Goal: Transaction & Acquisition: Purchase product/service

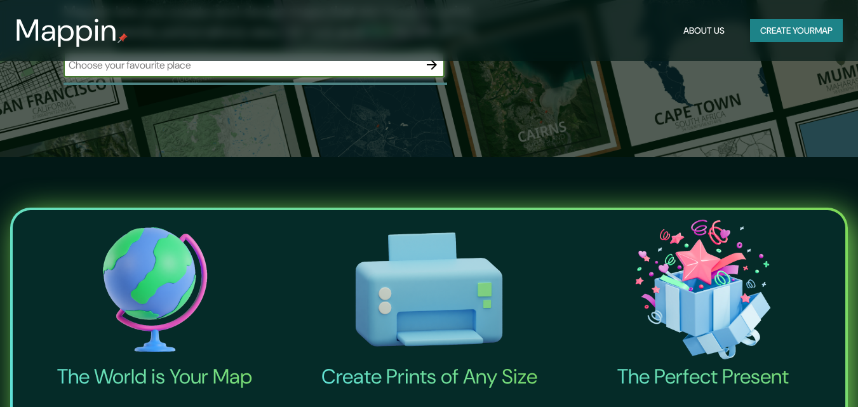
click at [806, 26] on button "Create your map" at bounding box center [796, 30] width 93 height 23
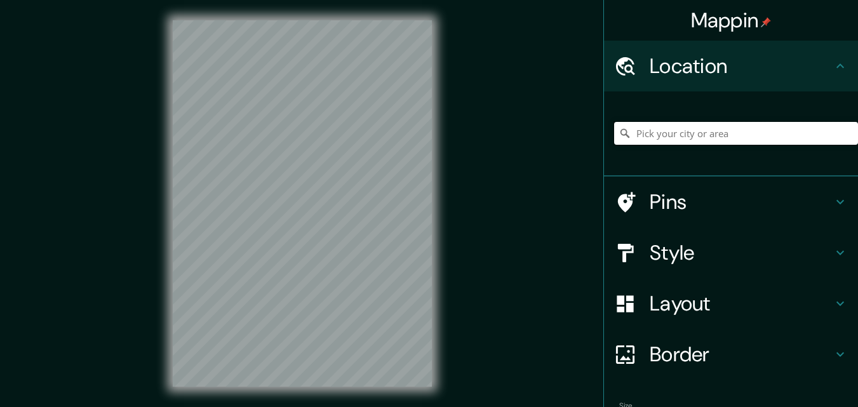
click at [680, 129] on input "Pick your city or area" at bounding box center [736, 133] width 244 height 23
click at [662, 140] on input "Guadalupe, Salas, Departamento de Ica, Perú" at bounding box center [736, 133] width 244 height 23
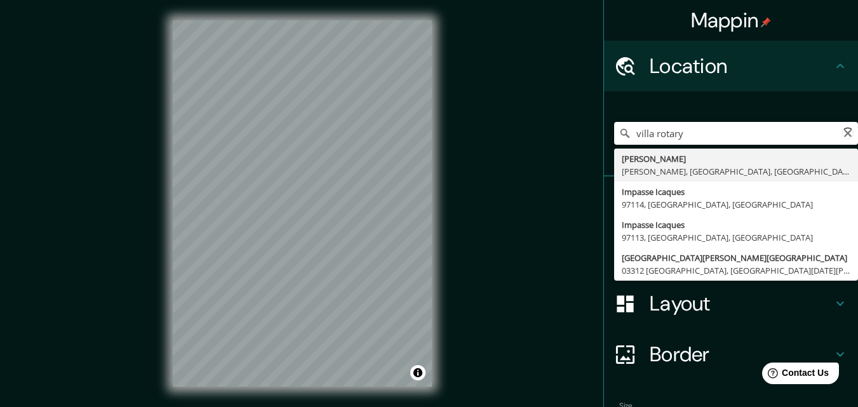
type input "Guadalupe, Salas, Departamento de Ica, Perú"
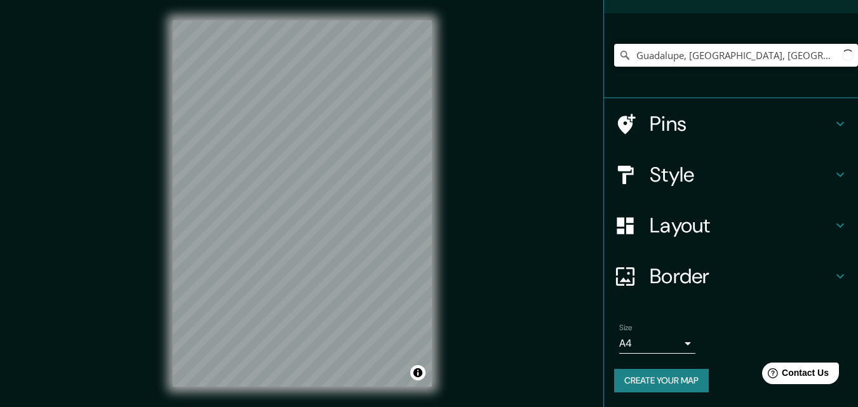
scroll to position [79, 0]
click at [719, 165] on h4 "Style" at bounding box center [740, 173] width 183 height 25
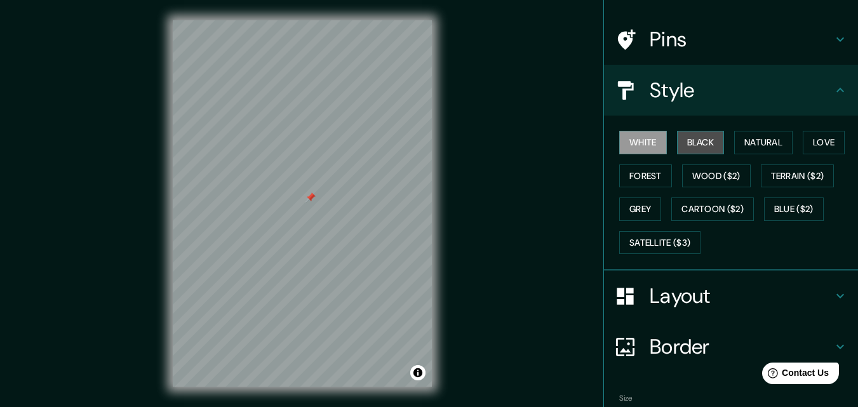
click at [696, 138] on button "Black" at bounding box center [701, 142] width 48 height 23
click at [685, 100] on h4 "Style" at bounding box center [740, 89] width 183 height 25
click at [317, 220] on div at bounding box center [317, 218] width 10 height 10
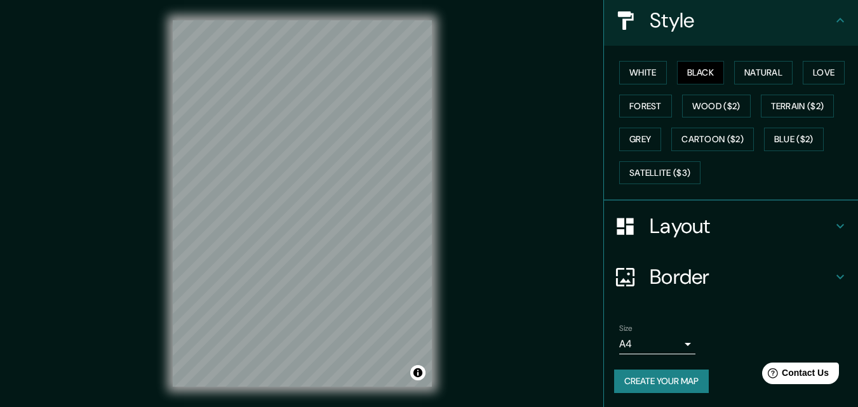
scroll to position [150, 0]
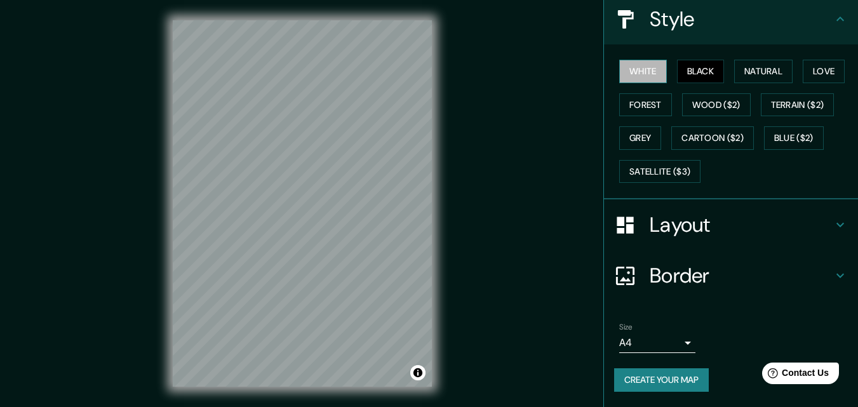
click at [619, 67] on button "White" at bounding box center [643, 71] width 48 height 23
click at [682, 73] on button "Black" at bounding box center [701, 71] width 48 height 23
click at [755, 56] on div "White Black Natural Love Forest Wood ($2) Terrain ($2) Grey Cartoon ($2) Blue (…" at bounding box center [736, 121] width 244 height 133
click at [750, 67] on button "Natural" at bounding box center [763, 71] width 58 height 23
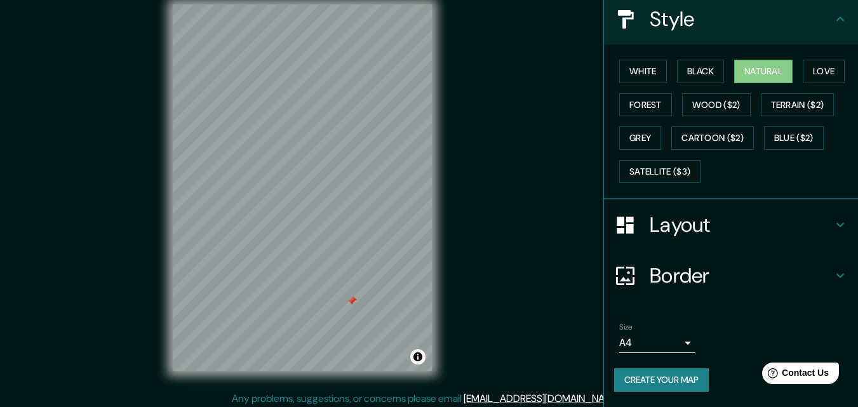
scroll to position [20, 0]
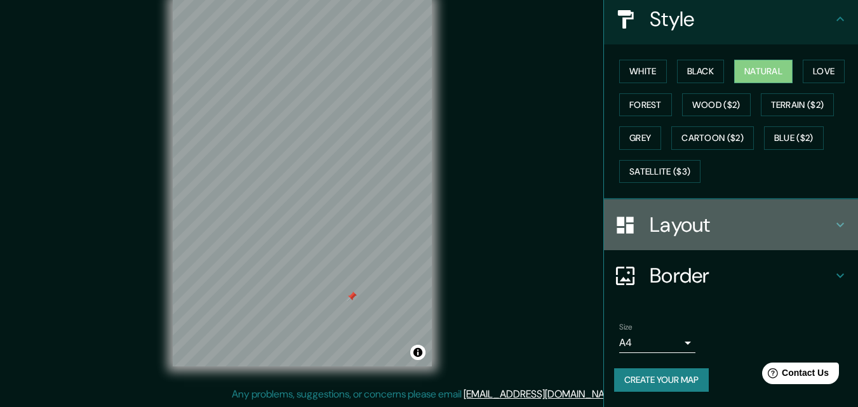
click at [687, 223] on h4 "Layout" at bounding box center [740, 224] width 183 height 25
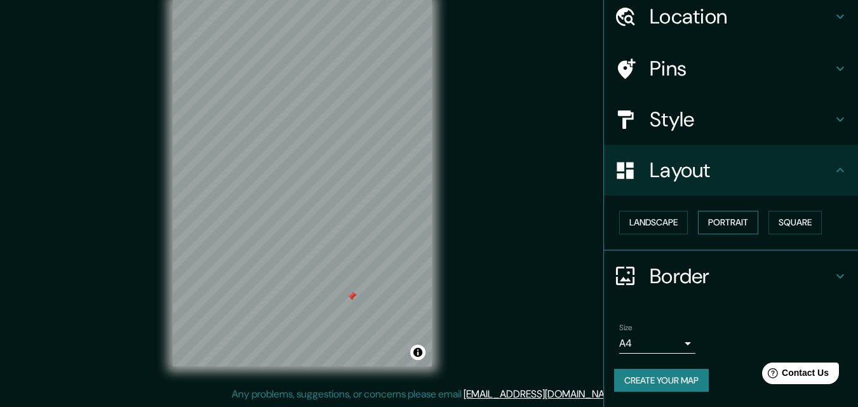
scroll to position [50, 0]
click at [642, 230] on button "Landscape" at bounding box center [653, 222] width 69 height 23
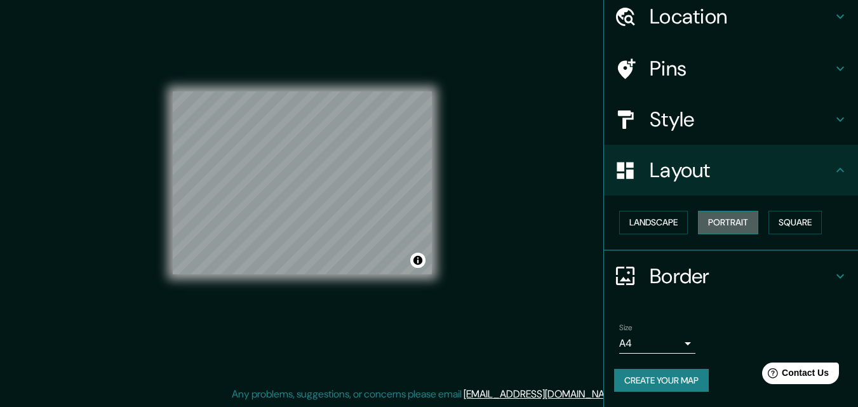
click at [698, 227] on button "Portrait" at bounding box center [728, 222] width 60 height 23
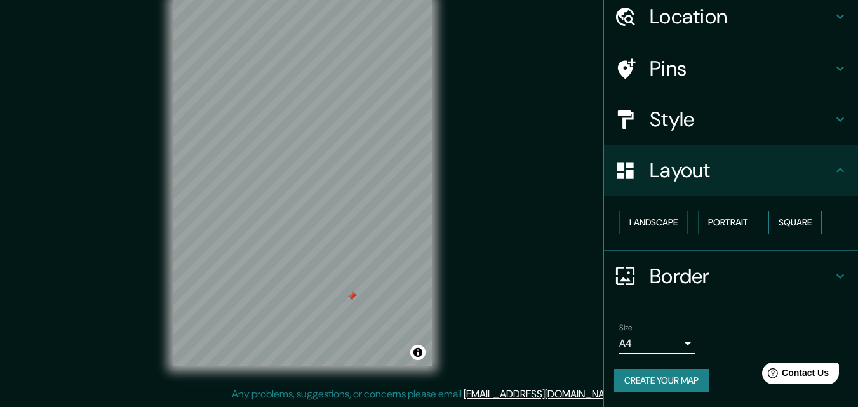
click at [803, 220] on button "Square" at bounding box center [794, 222] width 53 height 23
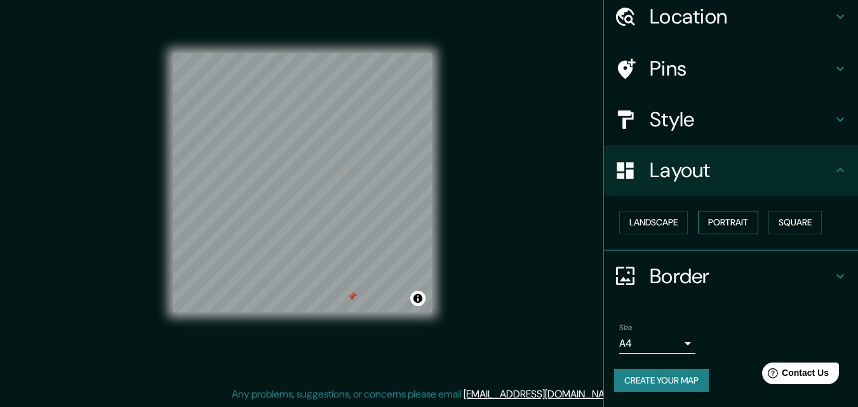
click at [752, 222] on div "Landscape Portrait Square" at bounding box center [736, 223] width 244 height 34
drag, startPoint x: 722, startPoint y: 222, endPoint x: 702, endPoint y: 223, distance: 20.4
click at [721, 223] on button "Portrait" at bounding box center [728, 222] width 60 height 23
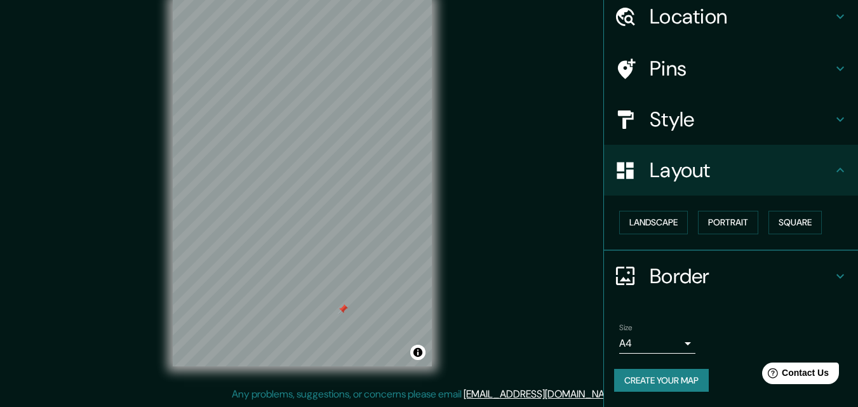
drag, startPoint x: 515, startPoint y: 204, endPoint x: 510, endPoint y: 242, distance: 38.5
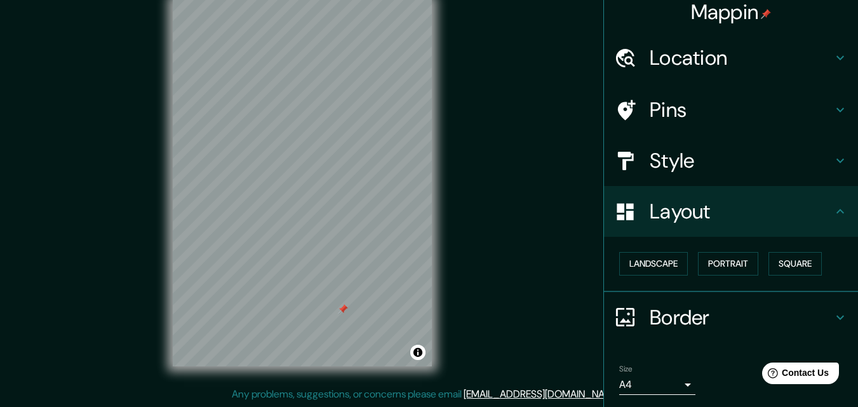
scroll to position [0, 0]
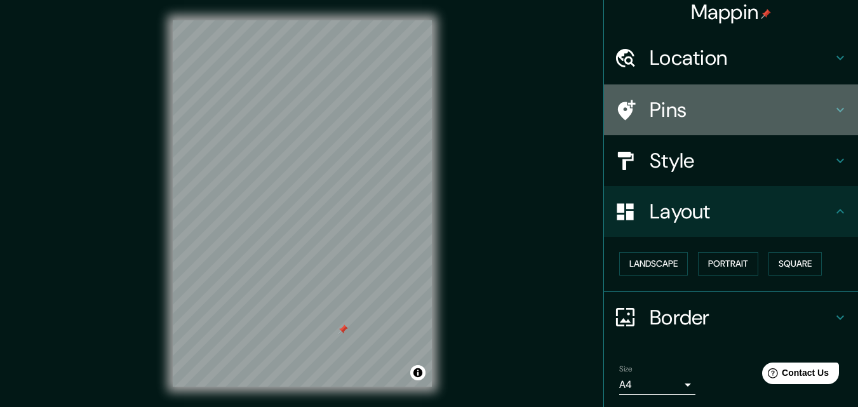
click at [706, 105] on h4 "Pins" at bounding box center [740, 109] width 183 height 25
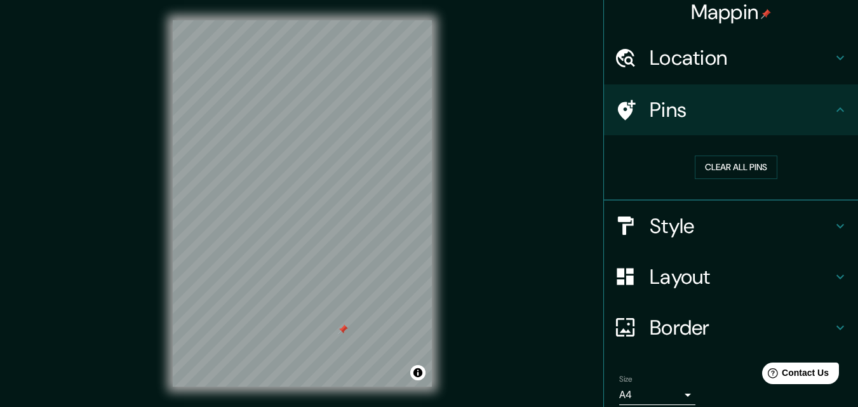
click at [706, 105] on h4 "Pins" at bounding box center [740, 109] width 183 height 25
click at [701, 226] on h4 "Style" at bounding box center [740, 225] width 183 height 25
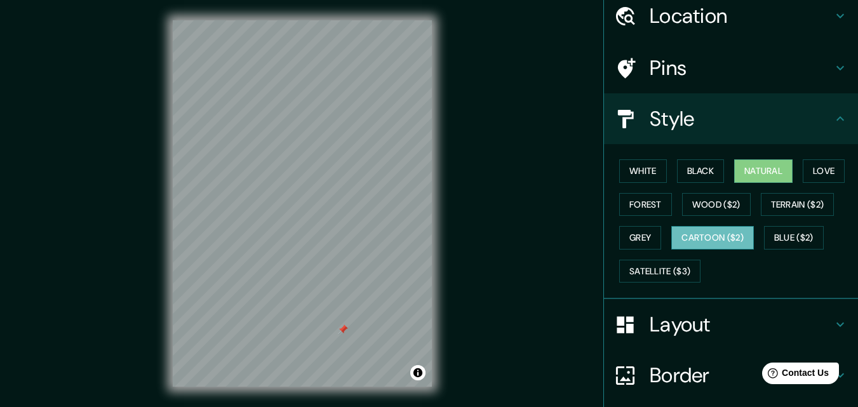
scroll to position [72, 0]
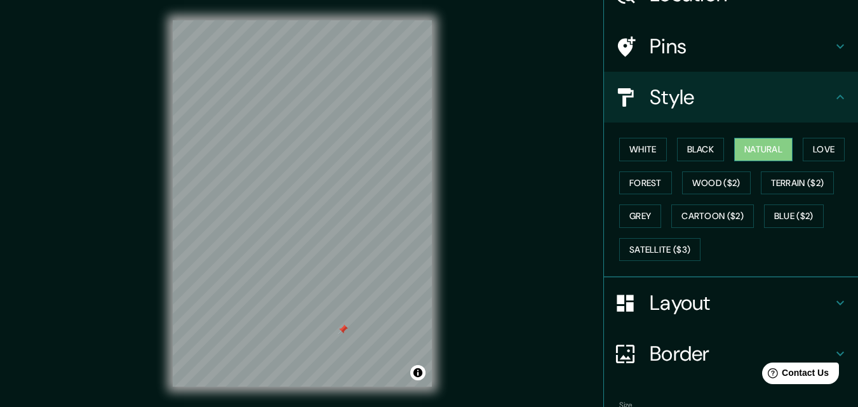
click at [766, 154] on button "Natural" at bounding box center [763, 149] width 58 height 23
click at [821, 152] on button "Love" at bounding box center [823, 149] width 42 height 23
click at [769, 146] on button "Natural" at bounding box center [763, 149] width 58 height 23
click at [764, 147] on button "Natural" at bounding box center [763, 149] width 58 height 23
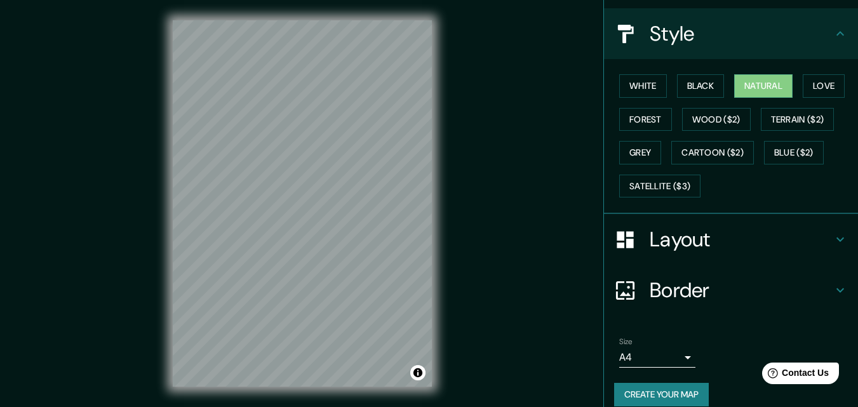
click at [677, 293] on h4 "Border" at bounding box center [740, 289] width 183 height 25
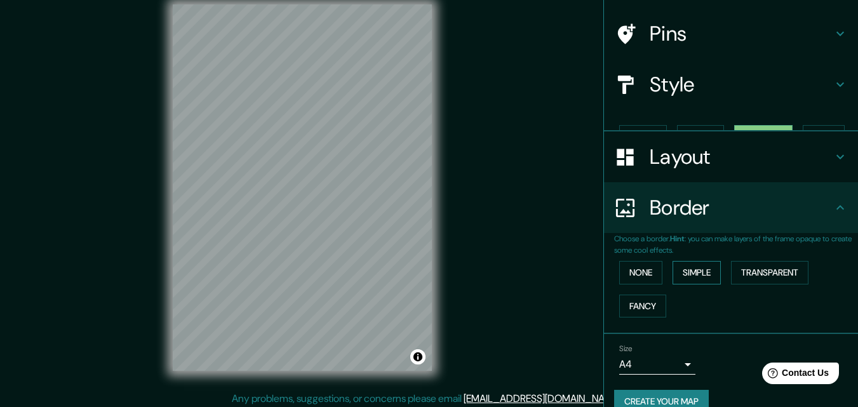
scroll to position [20, 0]
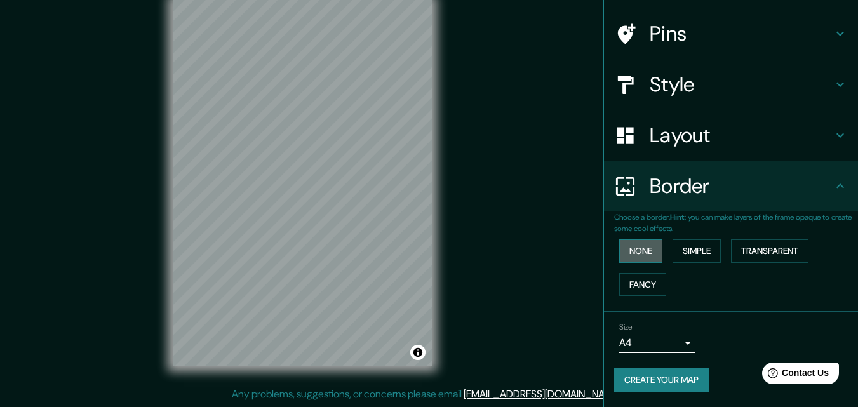
click at [634, 256] on button "None" at bounding box center [640, 250] width 43 height 23
click at [635, 258] on button "None" at bounding box center [640, 250] width 43 height 23
click at [682, 251] on button "Simple" at bounding box center [696, 250] width 48 height 23
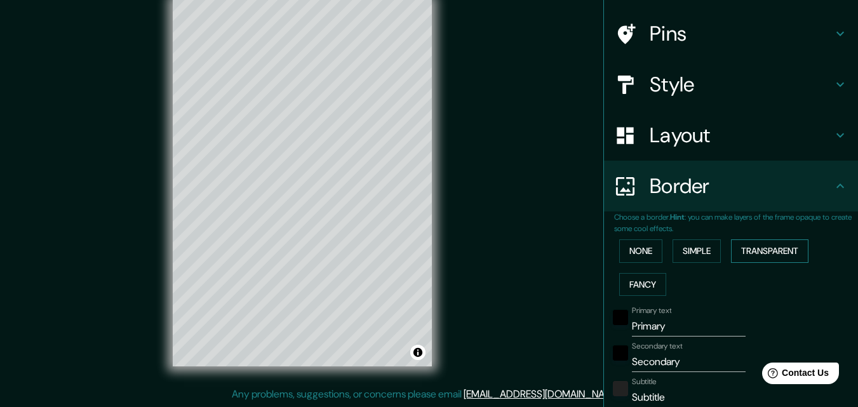
click at [753, 248] on button "Transparent" at bounding box center [769, 250] width 77 height 23
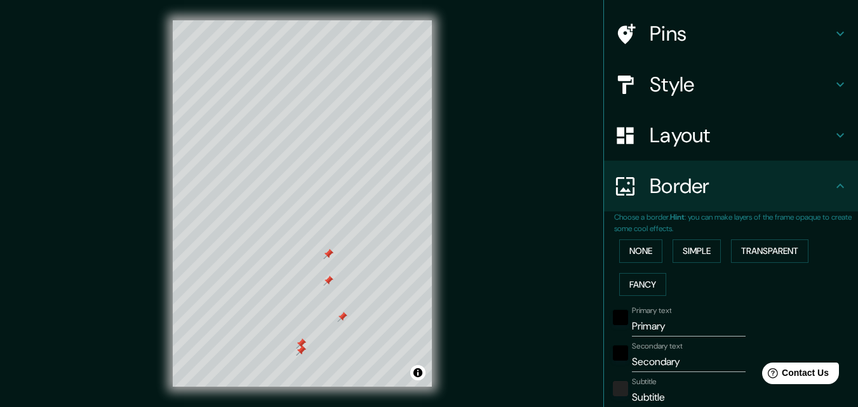
scroll to position [10, 0]
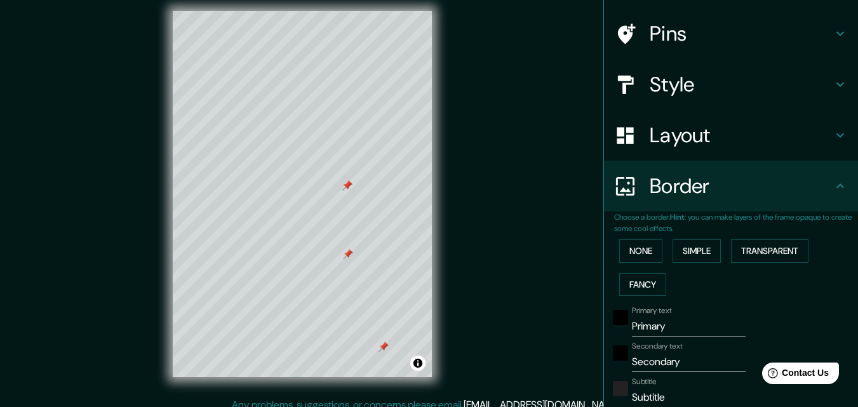
click at [694, 182] on h4 "Border" at bounding box center [740, 185] width 183 height 25
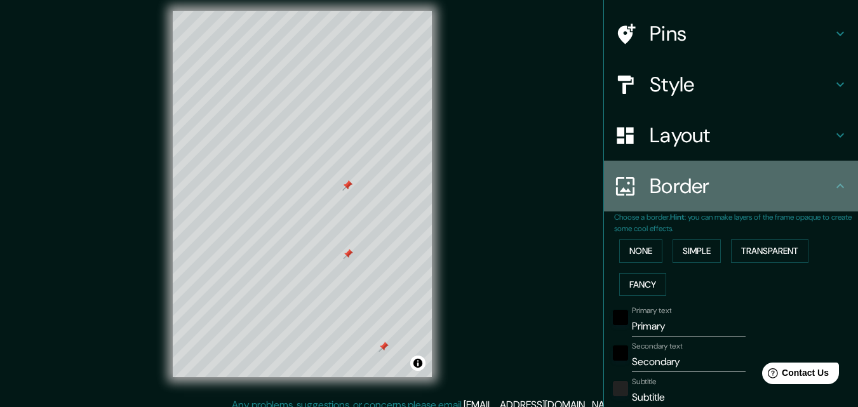
click at [719, 189] on h4 "Border" at bounding box center [740, 185] width 183 height 25
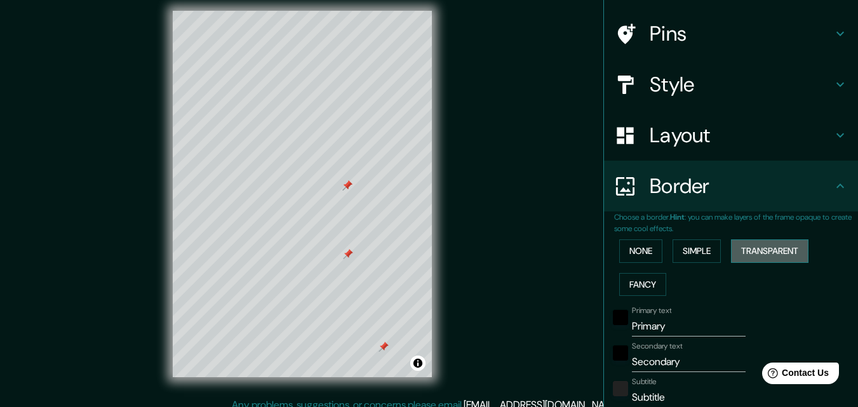
click at [771, 243] on button "Transparent" at bounding box center [769, 250] width 77 height 23
type input "196"
type input "33"
click at [638, 288] on button "Fancy" at bounding box center [642, 284] width 47 height 23
click at [604, 242] on div "Choose a border. Hint : you can make layers of the frame opaque to create some …" at bounding box center [731, 410] width 254 height 399
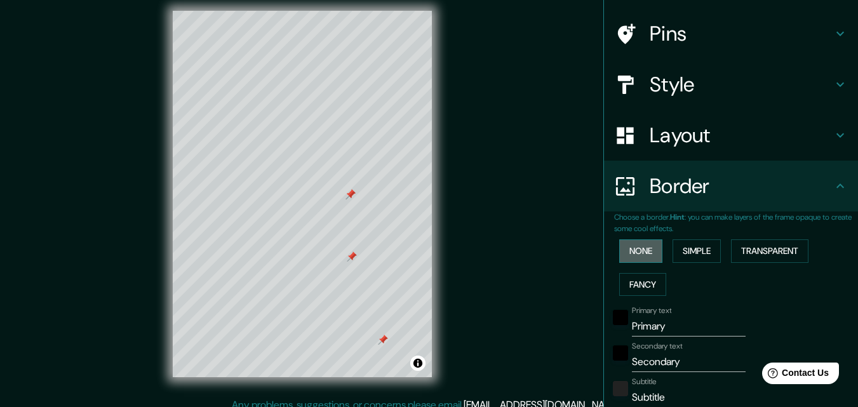
click at [624, 247] on button "None" at bounding box center [640, 250] width 43 height 23
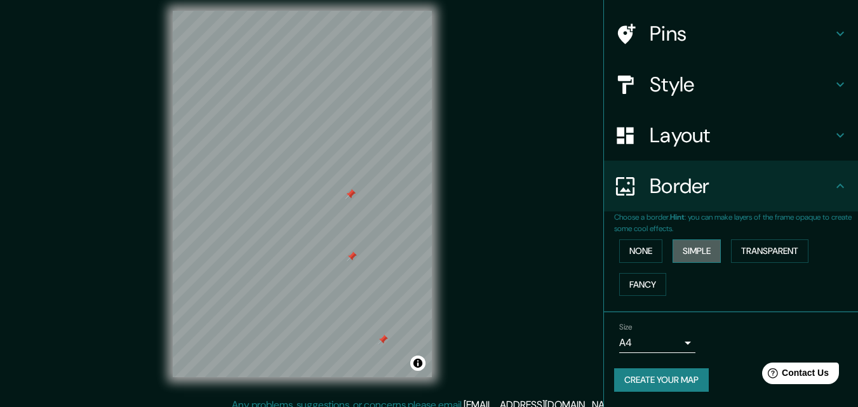
drag, startPoint x: 677, startPoint y: 256, endPoint x: 684, endPoint y: 257, distance: 7.0
click at [684, 257] on button "Simple" at bounding box center [696, 250] width 48 height 23
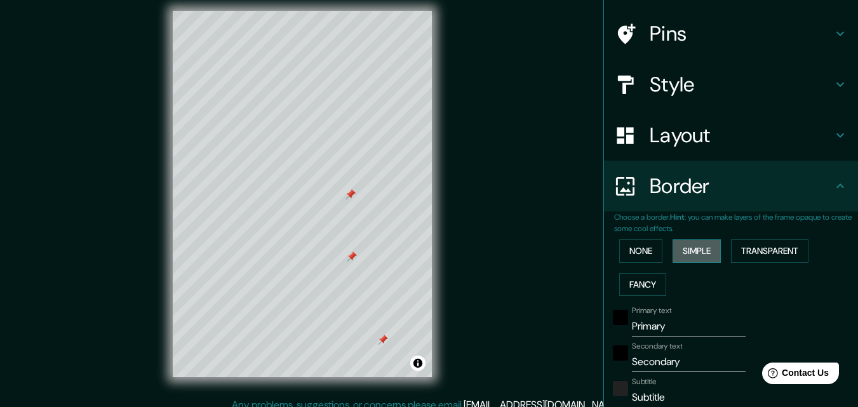
click at [684, 257] on button "Simple" at bounding box center [696, 250] width 48 height 23
type input "163"
type input "33"
click at [635, 251] on button "None" at bounding box center [640, 250] width 43 height 23
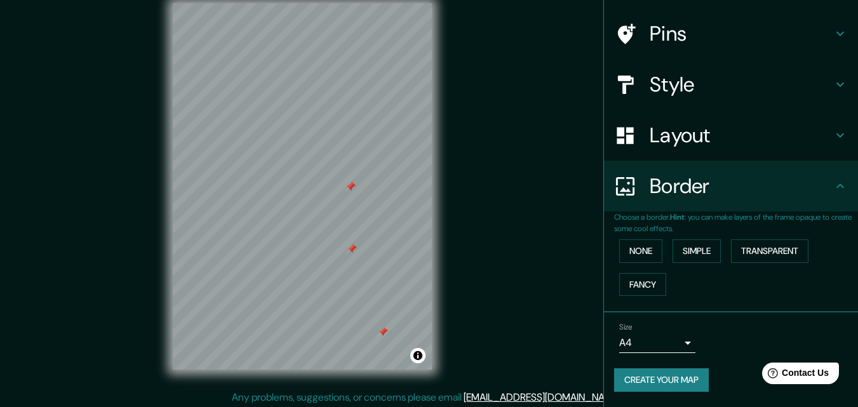
scroll to position [20, 0]
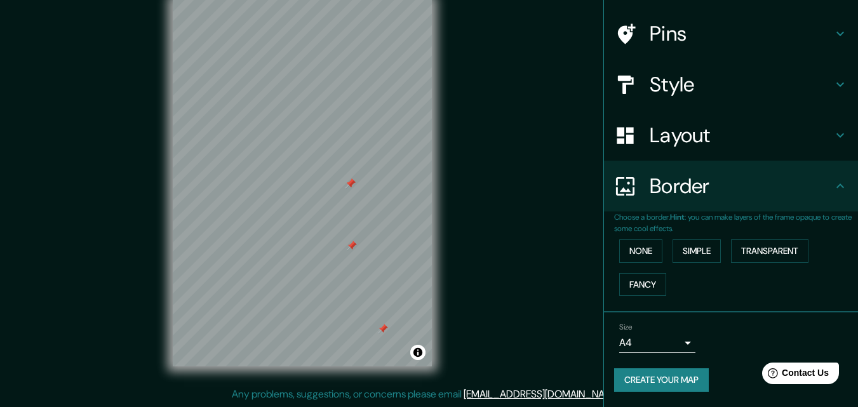
click at [696, 185] on h4 "Border" at bounding box center [740, 185] width 183 height 25
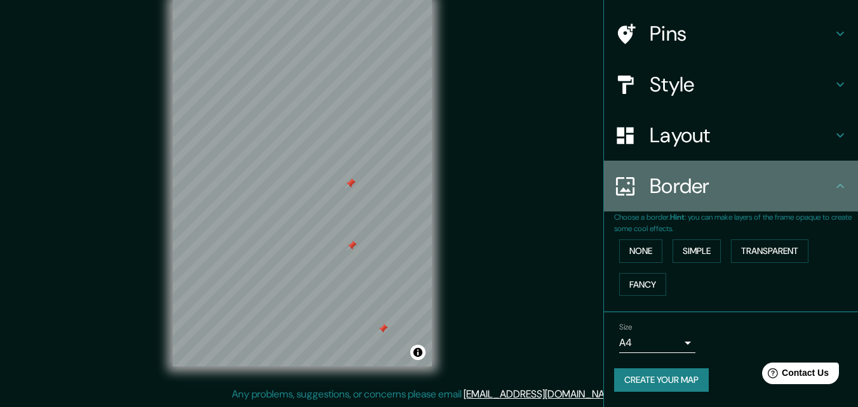
click at [835, 190] on icon at bounding box center [839, 185] width 15 height 15
click at [833, 190] on icon at bounding box center [839, 185] width 15 height 15
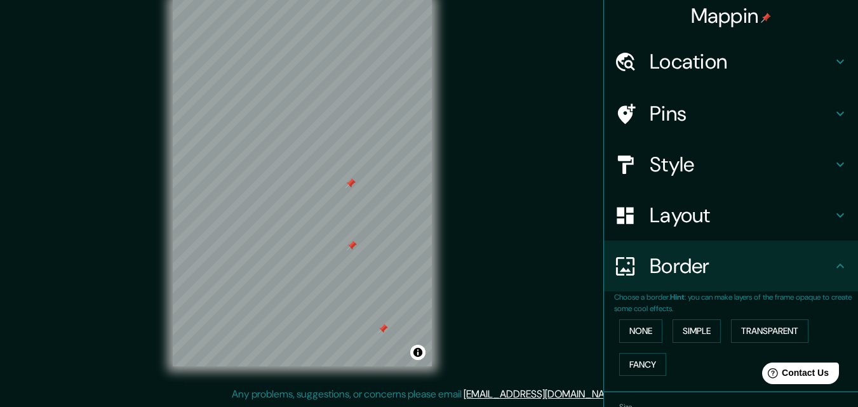
scroll to position [0, 0]
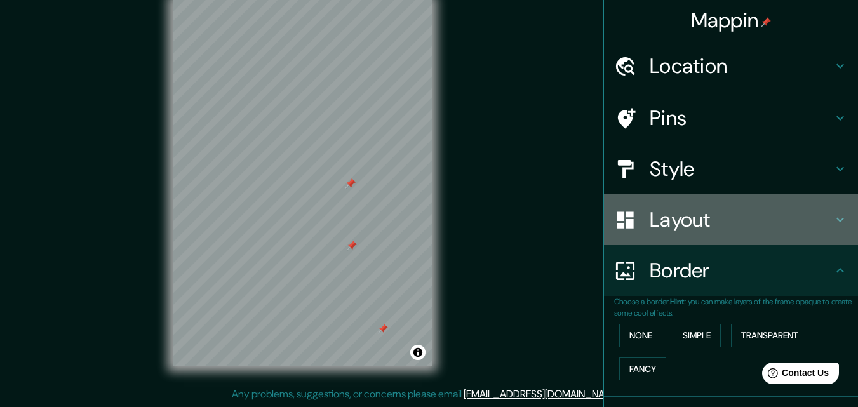
click at [686, 214] on h4 "Layout" at bounding box center [740, 219] width 183 height 25
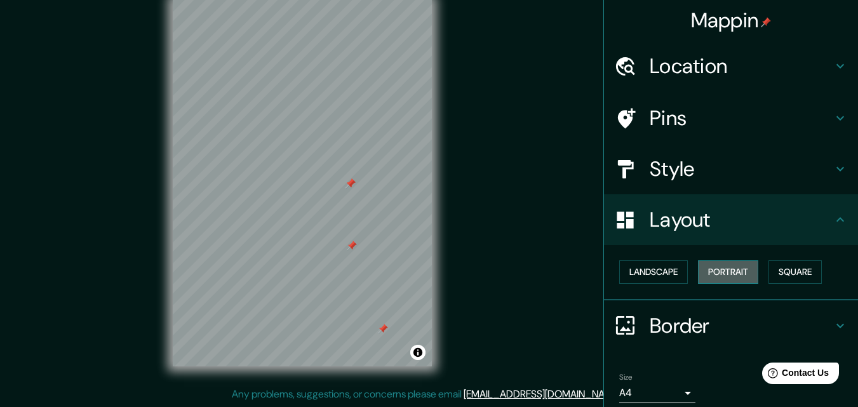
click at [710, 274] on button "Portrait" at bounding box center [728, 271] width 60 height 23
click at [658, 270] on button "Landscape" at bounding box center [653, 271] width 69 height 23
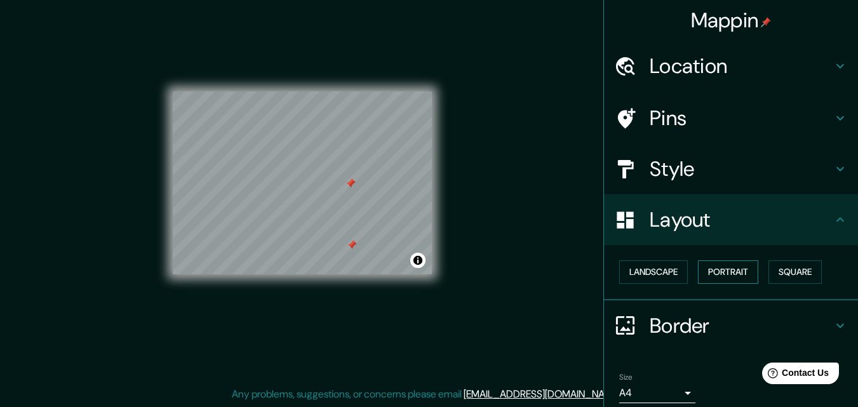
drag, startPoint x: 687, startPoint y: 273, endPoint x: 724, endPoint y: 274, distance: 36.2
click at [694, 274] on div "Landscape Portrait Square" at bounding box center [736, 272] width 244 height 34
click at [724, 274] on button "Portrait" at bounding box center [728, 271] width 60 height 23
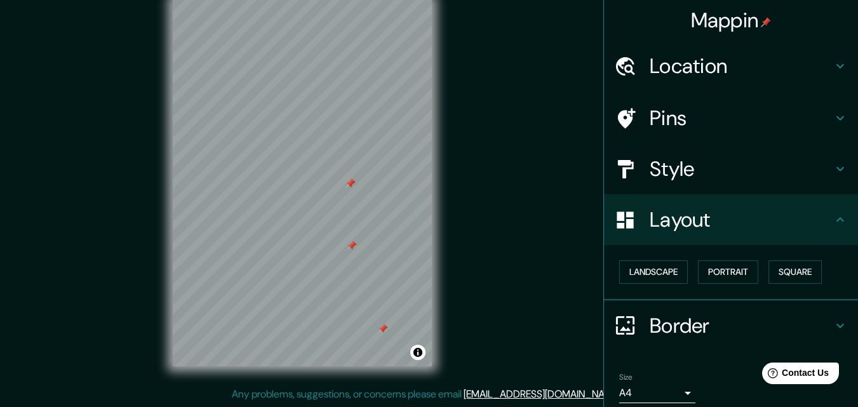
click at [676, 177] on h4 "Style" at bounding box center [740, 168] width 183 height 25
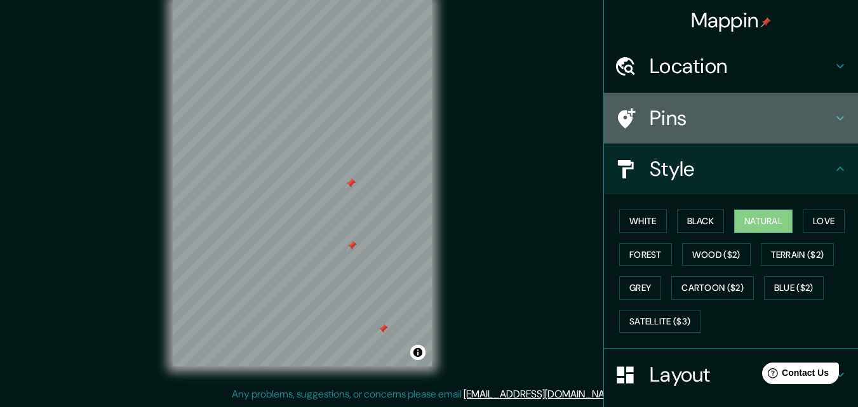
click at [679, 117] on h4 "Pins" at bounding box center [740, 117] width 183 height 25
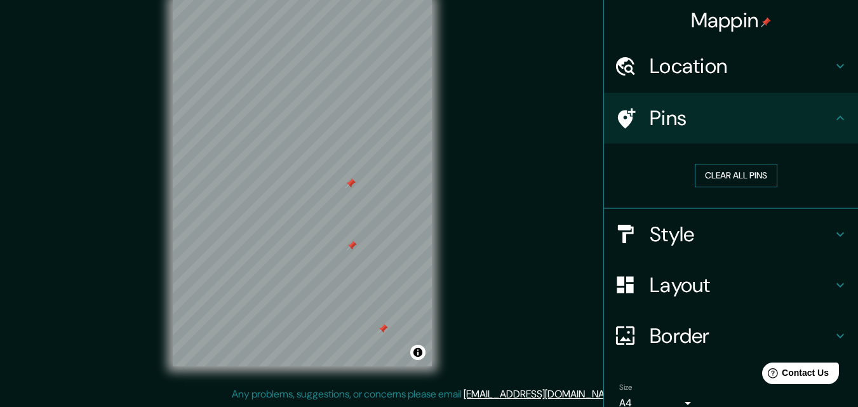
click at [731, 176] on button "Clear all pins" at bounding box center [735, 175] width 83 height 23
click at [656, 232] on h4 "Style" at bounding box center [740, 234] width 183 height 25
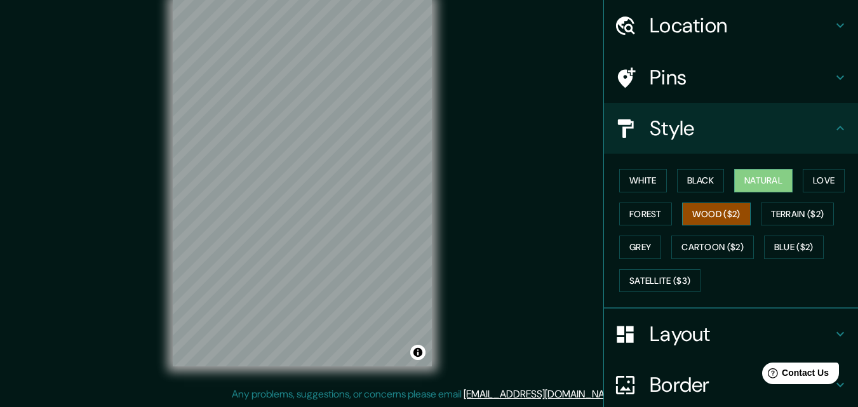
scroll to position [63, 0]
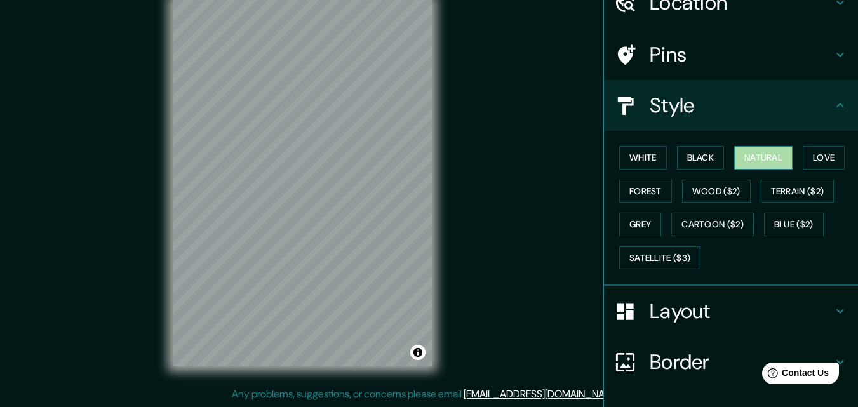
click at [767, 156] on button "Natural" at bounding box center [763, 157] width 58 height 23
click at [817, 157] on button "Love" at bounding box center [823, 157] width 42 height 23
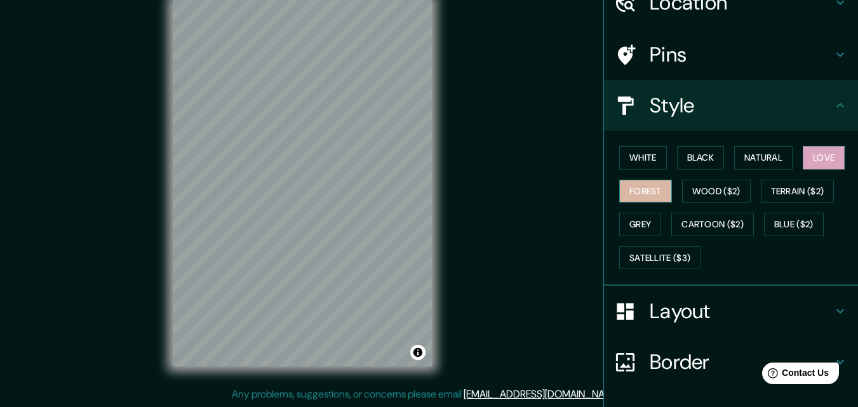
click at [619, 192] on button "Forest" at bounding box center [645, 191] width 53 height 23
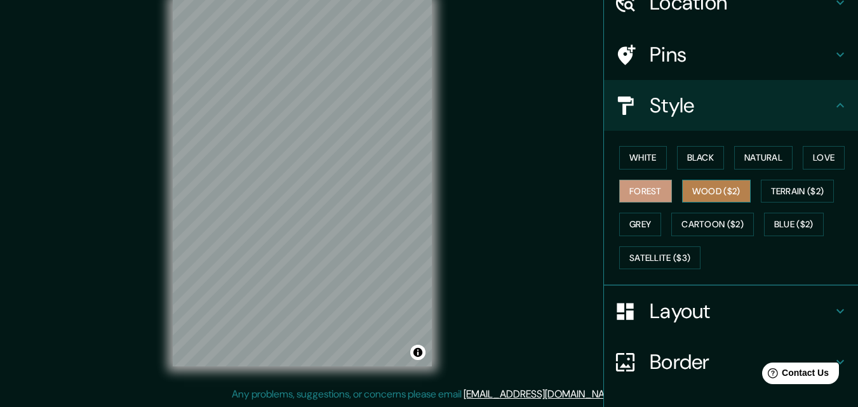
click at [717, 193] on button "Wood ($2)" at bounding box center [716, 191] width 69 height 23
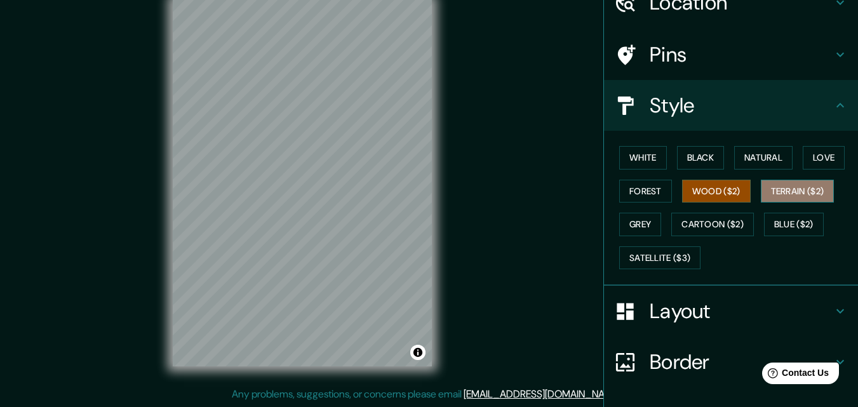
click at [771, 190] on button "Terrain ($2)" at bounding box center [797, 191] width 74 height 23
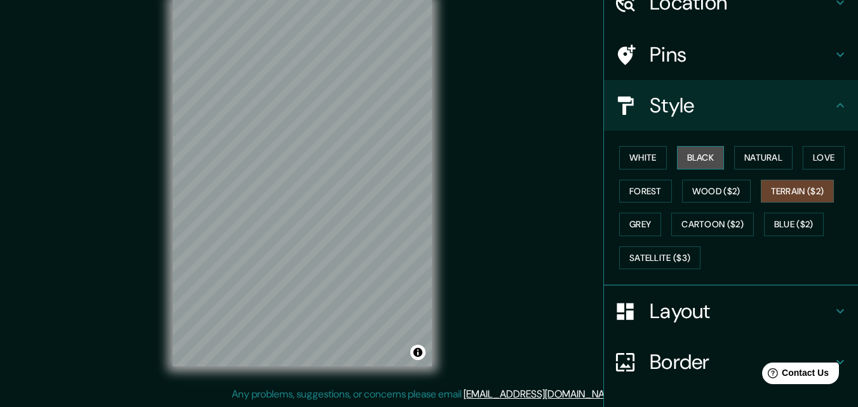
click at [694, 163] on button "Black" at bounding box center [701, 157] width 48 height 23
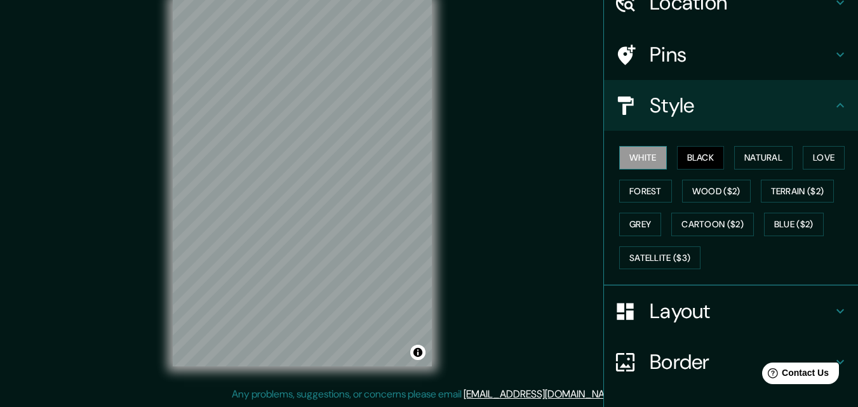
click at [627, 154] on button "White" at bounding box center [643, 157] width 48 height 23
click at [759, 159] on button "Natural" at bounding box center [763, 157] width 58 height 23
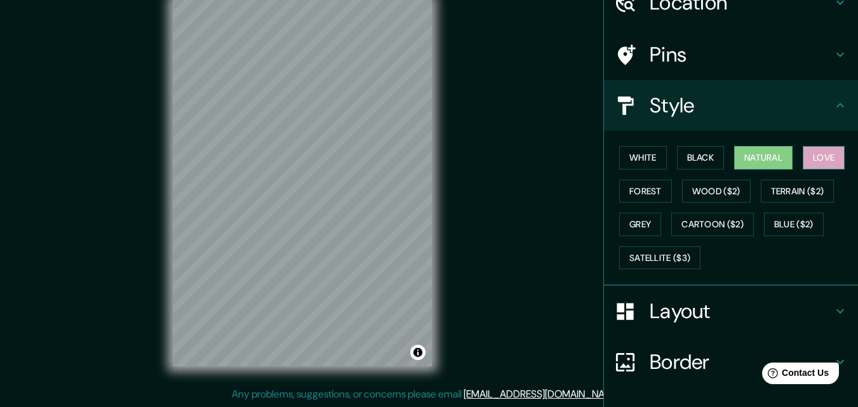
click at [808, 161] on button "Love" at bounding box center [823, 157] width 42 height 23
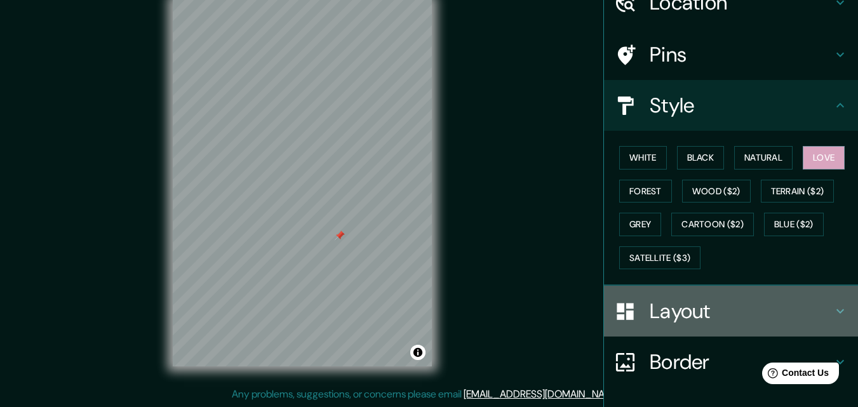
click at [732, 314] on h4 "Layout" at bounding box center [740, 310] width 183 height 25
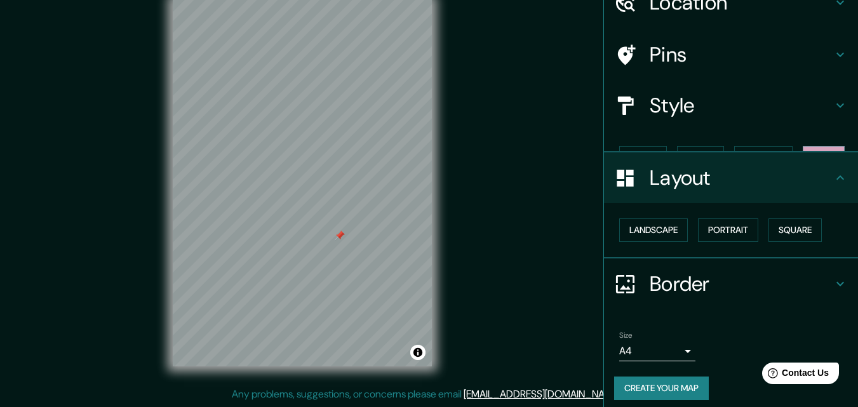
scroll to position [50, 0]
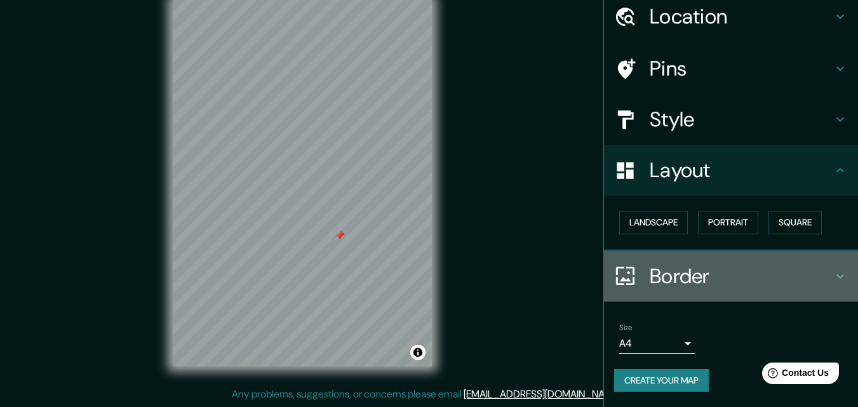
click at [676, 277] on h4 "Border" at bounding box center [740, 275] width 183 height 25
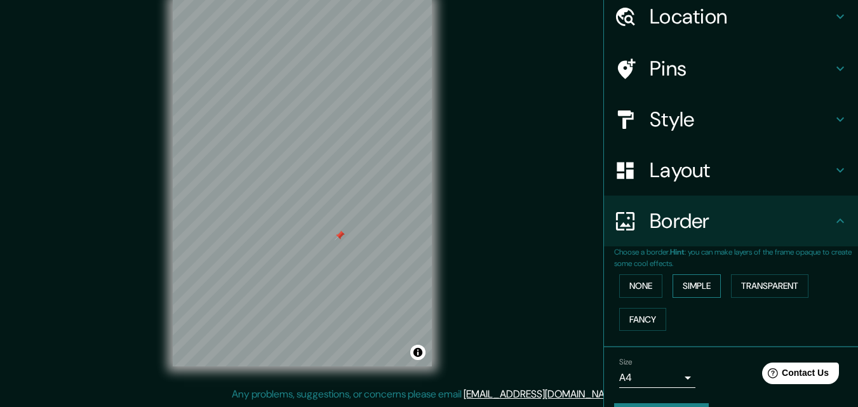
click at [685, 288] on button "Simple" at bounding box center [696, 285] width 48 height 23
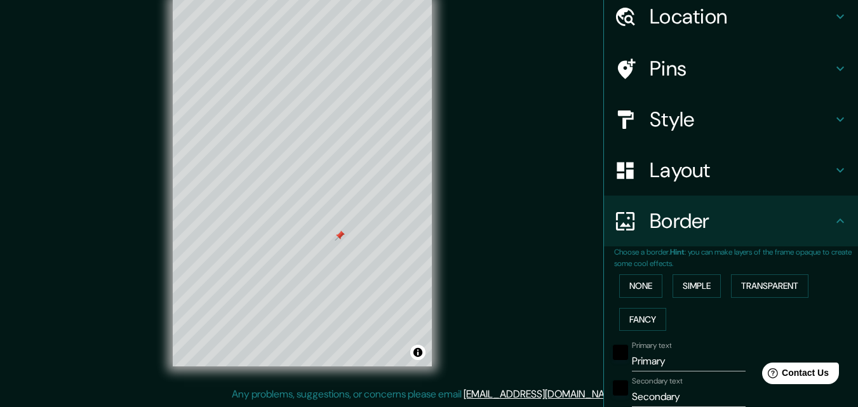
drag, startPoint x: 649, startPoint y: 289, endPoint x: 660, endPoint y: 288, distance: 10.8
click at [649, 288] on button "None" at bounding box center [640, 285] width 43 height 23
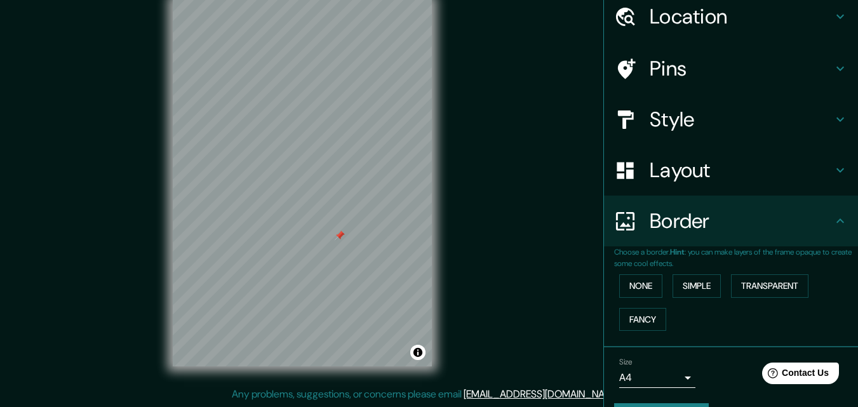
click at [708, 232] on h4 "Border" at bounding box center [740, 220] width 183 height 25
click at [716, 172] on h4 "Layout" at bounding box center [740, 169] width 183 height 25
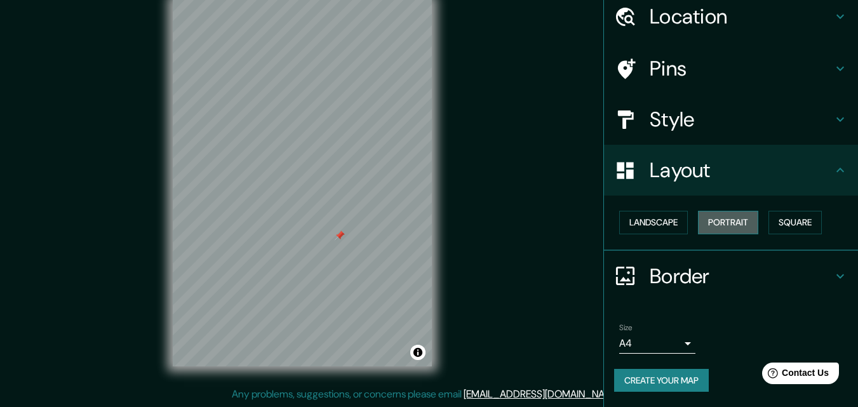
click at [713, 220] on button "Portrait" at bounding box center [728, 222] width 60 height 23
drag, startPoint x: 706, startPoint y: 222, endPoint x: 654, endPoint y: 223, distance: 52.1
click at [704, 222] on button "Portrait" at bounding box center [728, 222] width 60 height 23
click at [653, 223] on button "Landscape" at bounding box center [653, 222] width 69 height 23
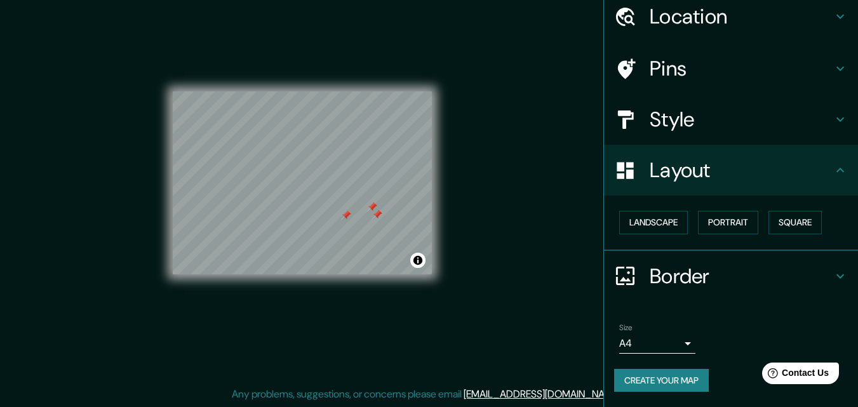
scroll to position [0, 0]
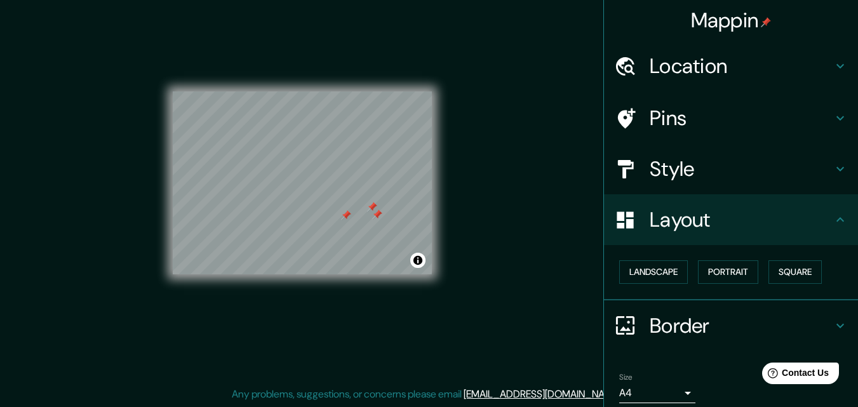
click at [683, 128] on h4 "Pins" at bounding box center [740, 117] width 183 height 25
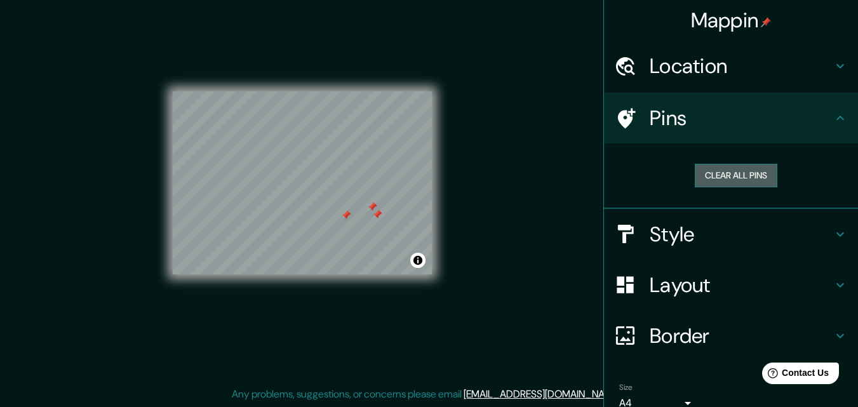
click at [707, 173] on button "Clear all pins" at bounding box center [735, 175] width 83 height 23
click at [691, 217] on div "Style" at bounding box center [731, 234] width 254 height 51
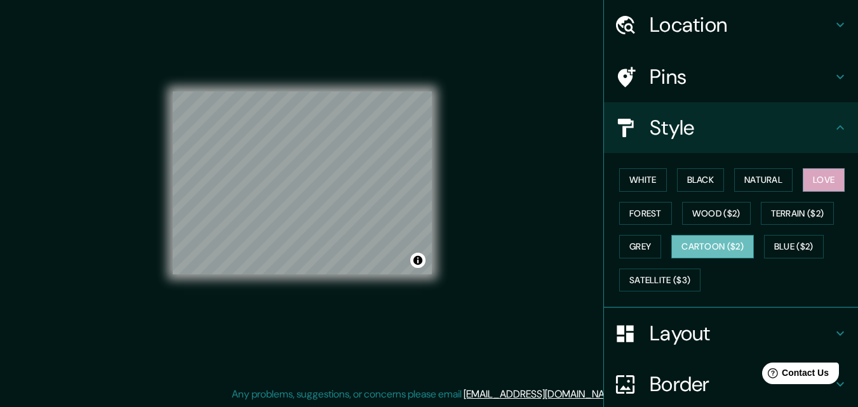
scroll to position [63, 0]
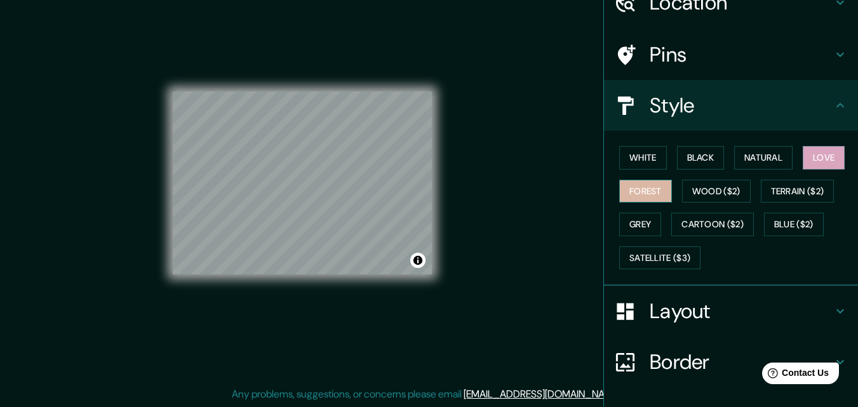
click at [621, 184] on button "Forest" at bounding box center [645, 191] width 53 height 23
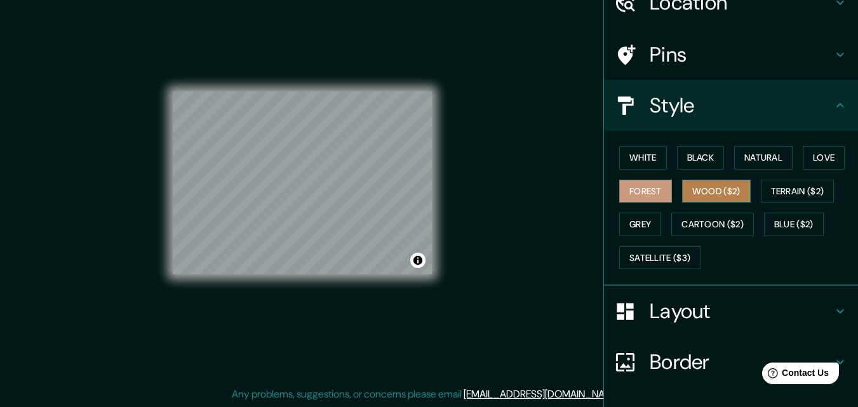
click at [702, 196] on button "Wood ($2)" at bounding box center [716, 191] width 69 height 23
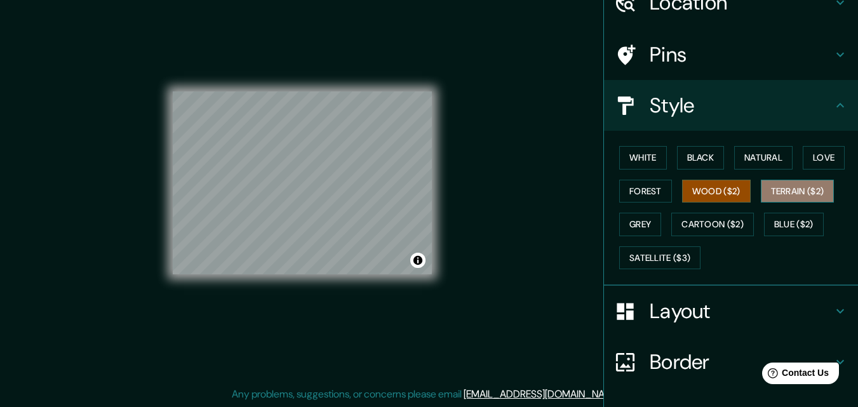
click at [802, 193] on button "Terrain ($2)" at bounding box center [797, 191] width 74 height 23
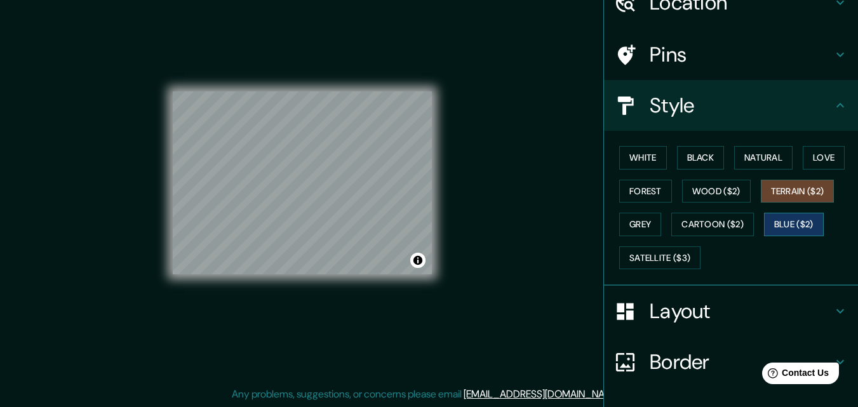
click at [795, 225] on button "Blue ($2)" at bounding box center [794, 224] width 60 height 23
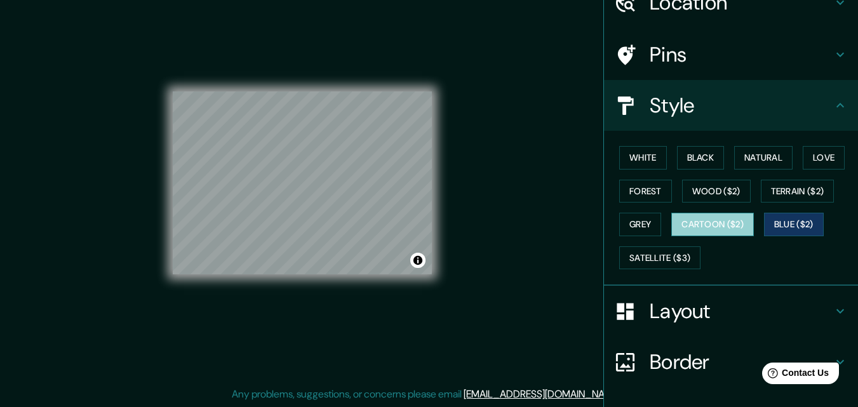
click at [715, 227] on button "Cartoon ($2)" at bounding box center [712, 224] width 83 height 23
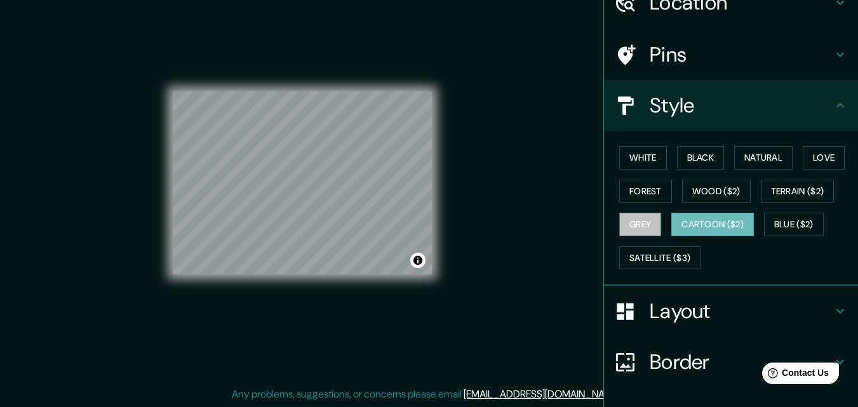
click at [628, 224] on button "Grey" at bounding box center [640, 224] width 42 height 23
click at [694, 222] on button "Cartoon ($2)" at bounding box center [712, 224] width 83 height 23
click at [663, 261] on button "Satellite ($3)" at bounding box center [659, 257] width 81 height 23
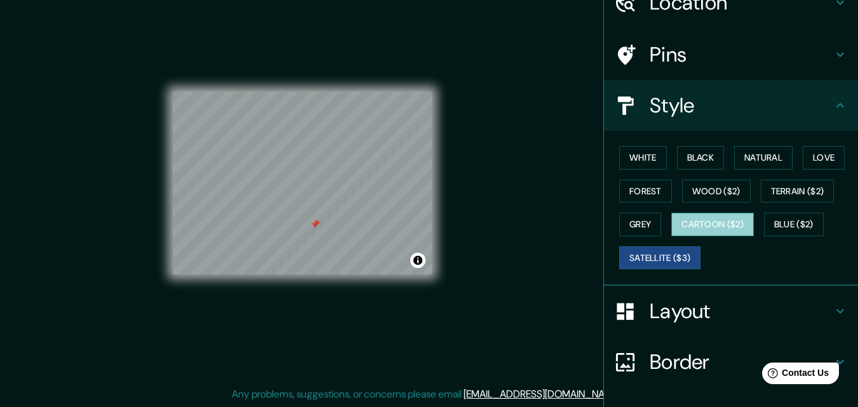
click at [733, 213] on button "Cartoon ($2)" at bounding box center [712, 224] width 83 height 23
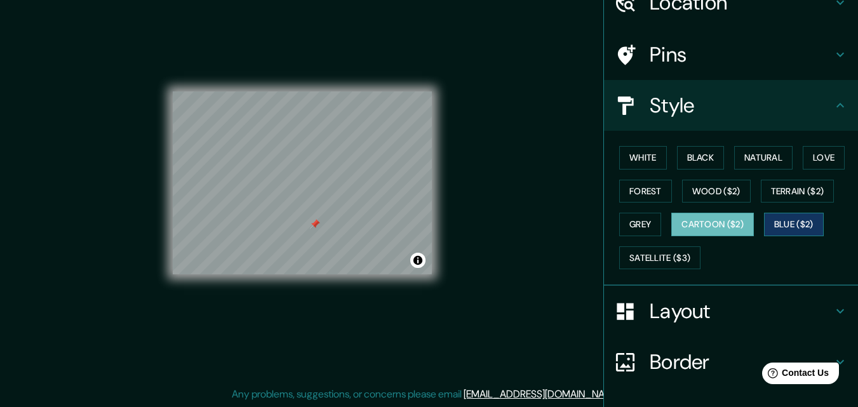
click at [790, 225] on button "Blue ($2)" at bounding box center [794, 224] width 60 height 23
click at [641, 230] on button "Grey" at bounding box center [640, 224] width 42 height 23
